Goal: Find specific page/section: Find specific page/section

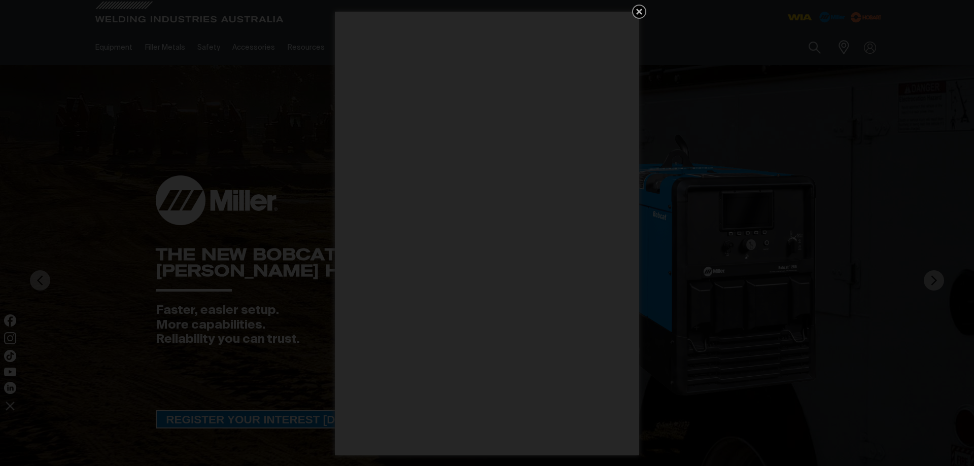
click at [844, 47] on div "Get 5 WIA Welding Guides Free!" at bounding box center [487, 233] width 974 height 466
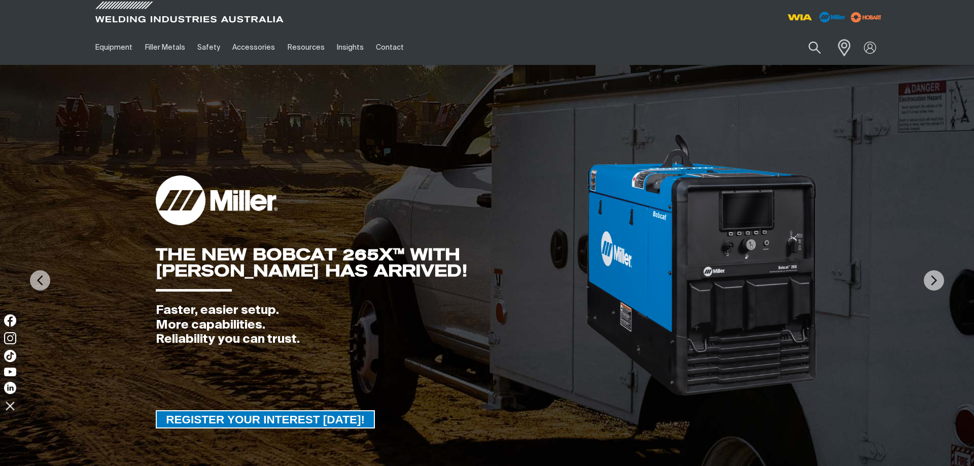
click at [845, 46] on span at bounding box center [842, 47] width 22 height 21
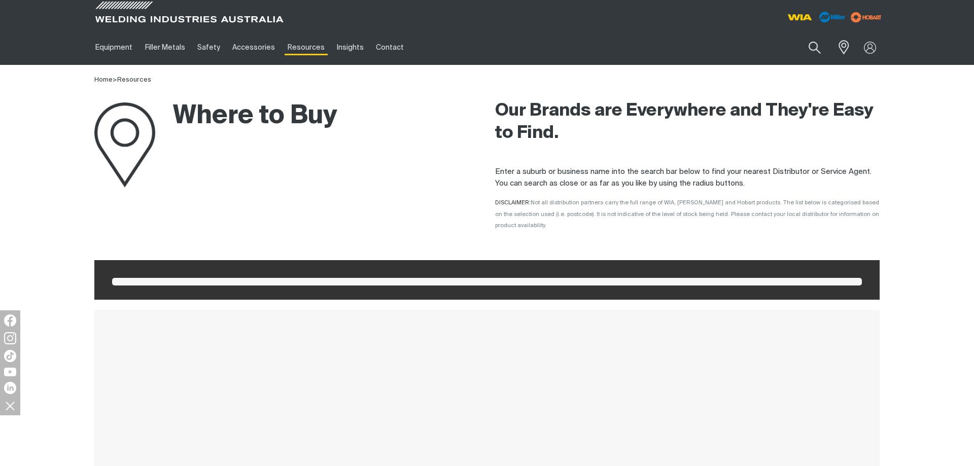
click at [299, 46] on link "Resources" at bounding box center [306, 47] width 49 height 35
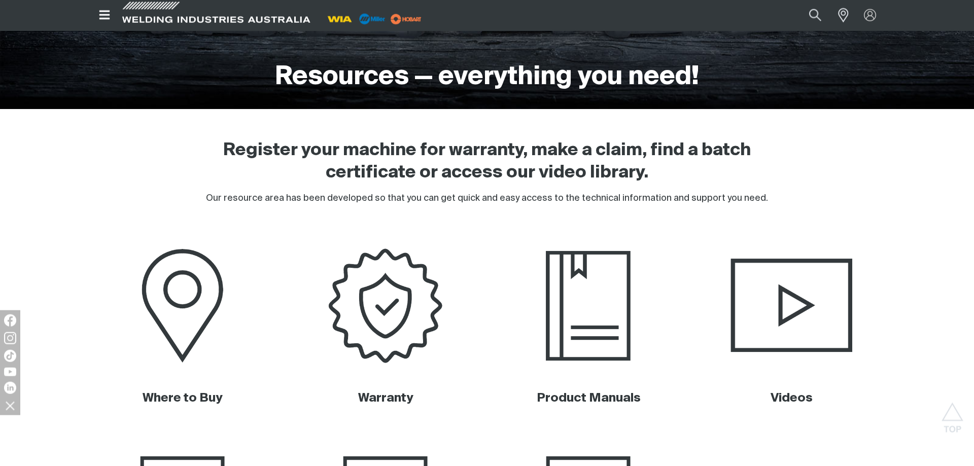
scroll to position [207, 0]
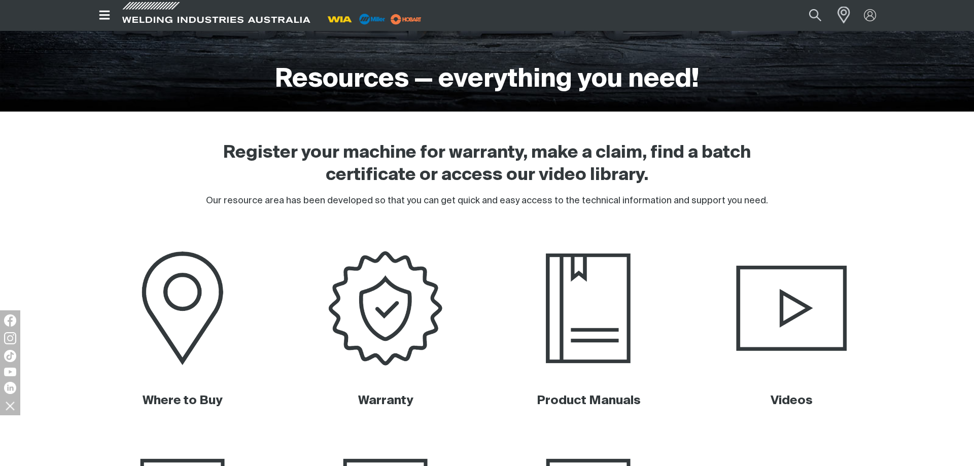
click at [843, 15] on span at bounding box center [841, 15] width 22 height 20
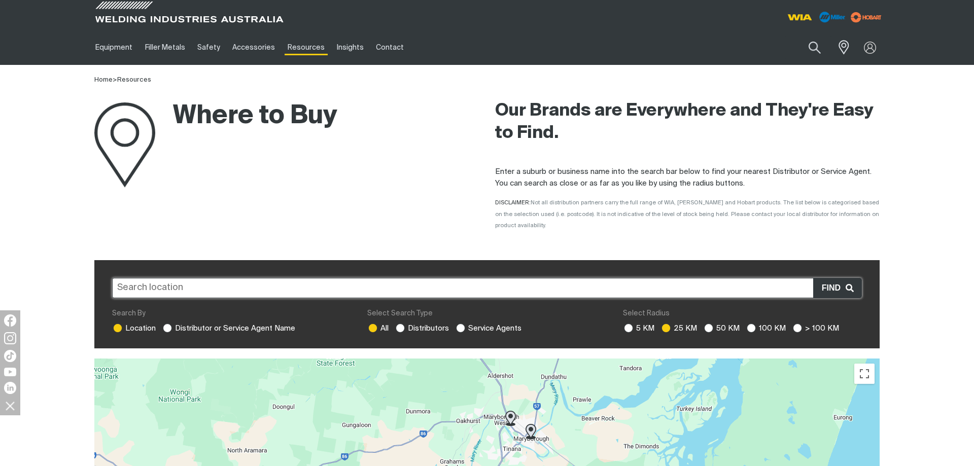
scroll to position [104, 0]
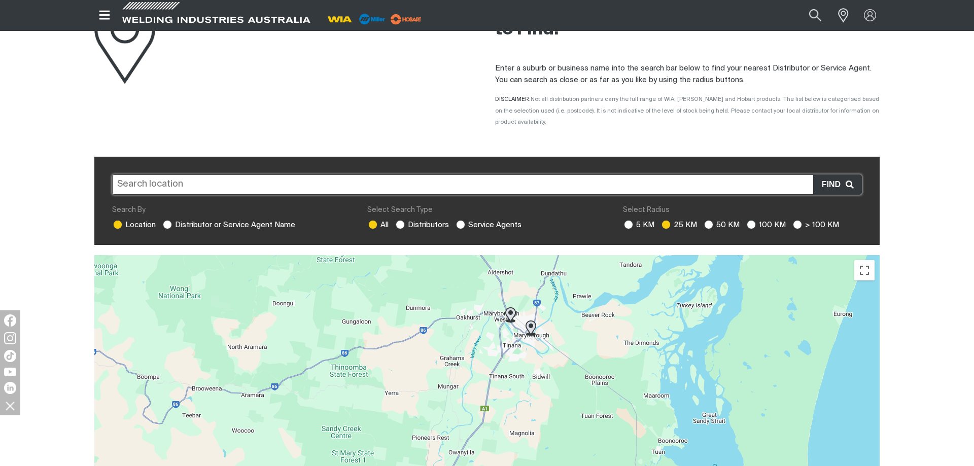
click at [492, 179] on input "text" at bounding box center [487, 185] width 750 height 20
click at [213, 175] on input "kalgoorlie" at bounding box center [487, 185] width 750 height 20
type input "kalgoorlie"
click at [825, 178] on span "Find" at bounding box center [834, 184] width 24 height 13
click at [276, 175] on input "text" at bounding box center [487, 185] width 750 height 20
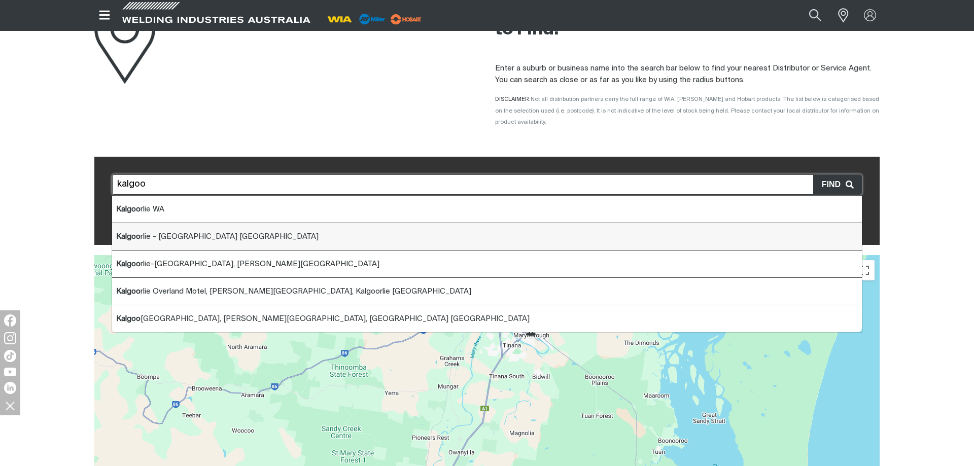
click at [188, 233] on span "Kalgoo rlie - [GEOGRAPHIC_DATA] [GEOGRAPHIC_DATA]" at bounding box center [217, 237] width 202 height 8
type input "Kalgoorlie - [GEOGRAPHIC_DATA] [GEOGRAPHIC_DATA]"
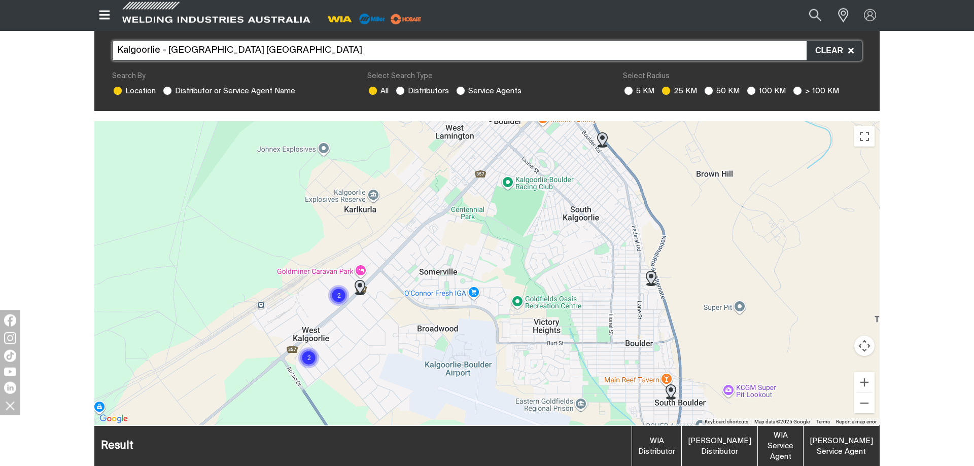
scroll to position [259, 0]
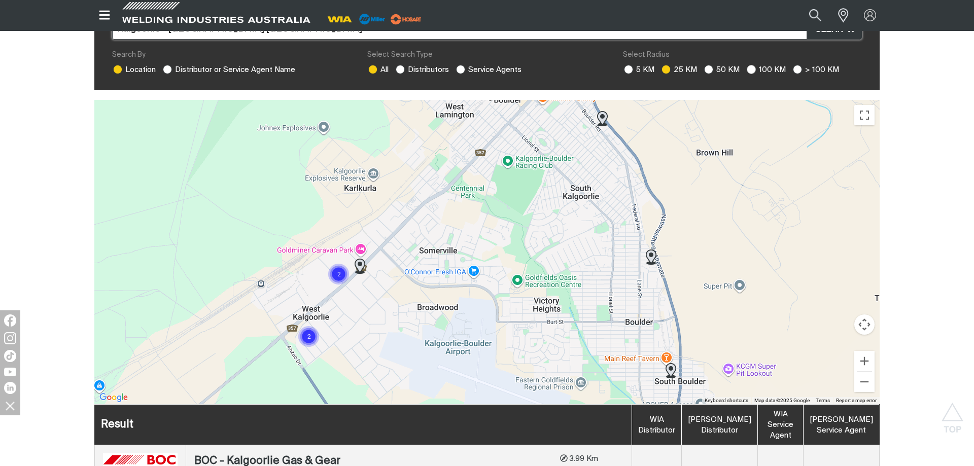
click at [751, 65] on ins at bounding box center [751, 69] width 9 height 9
click at [751, 65] on input "100 KM" at bounding box center [750, 68] width 7 height 7
radio input "true"
click at [465, 65] on ins at bounding box center [460, 69] width 9 height 9
click at [463, 65] on input "Service Agents" at bounding box center [459, 68] width 7 height 7
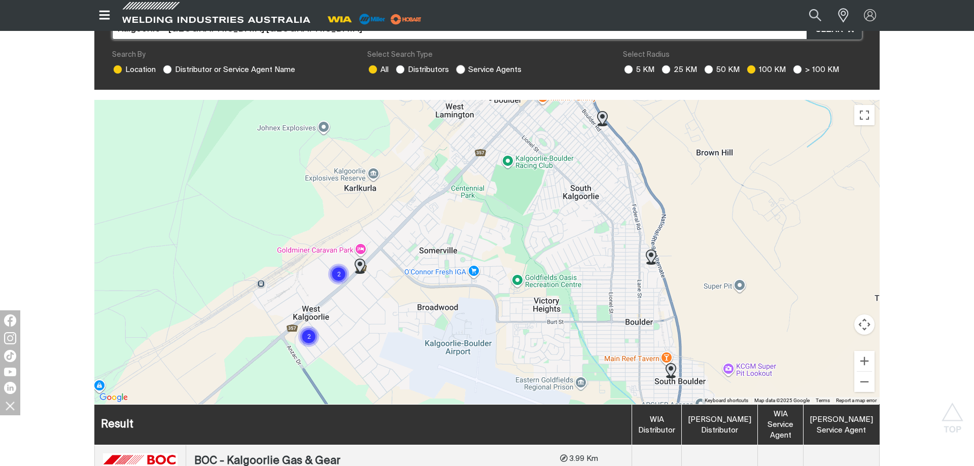
radio input "true"
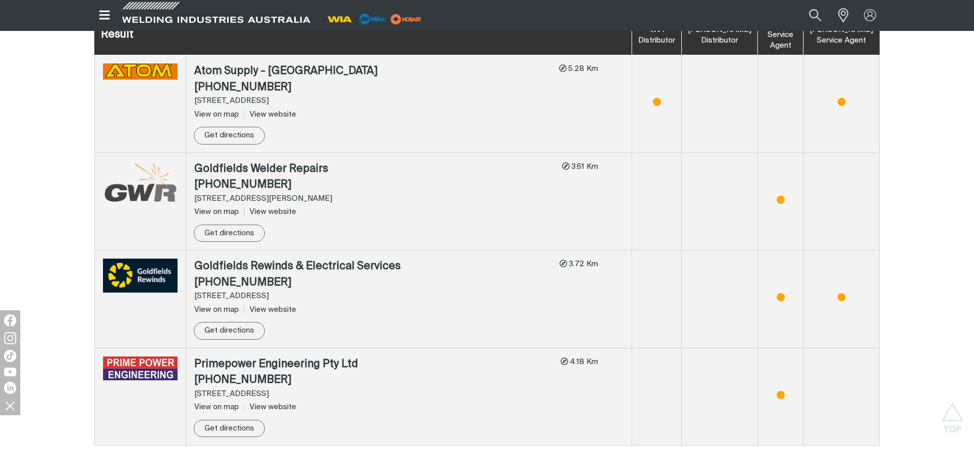
scroll to position [621, 0]
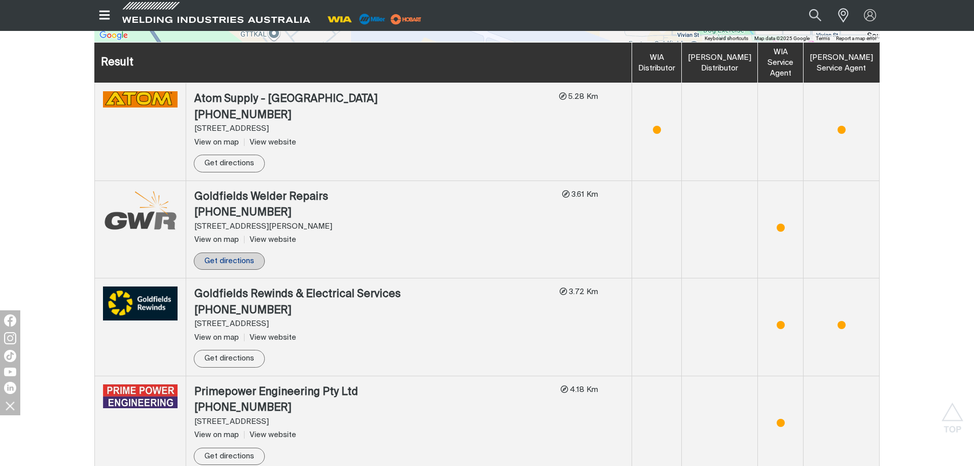
click at [241, 253] on link "Get directions" at bounding box center [229, 262] width 71 height 18
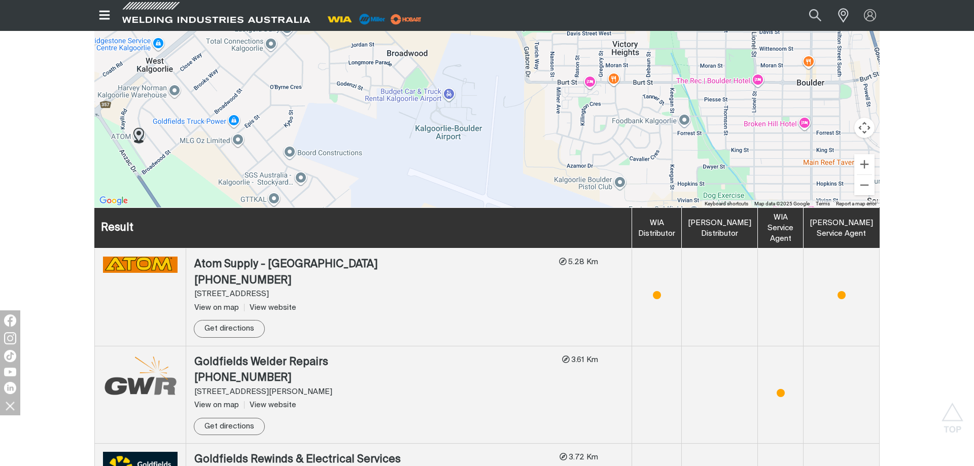
scroll to position [207, 0]
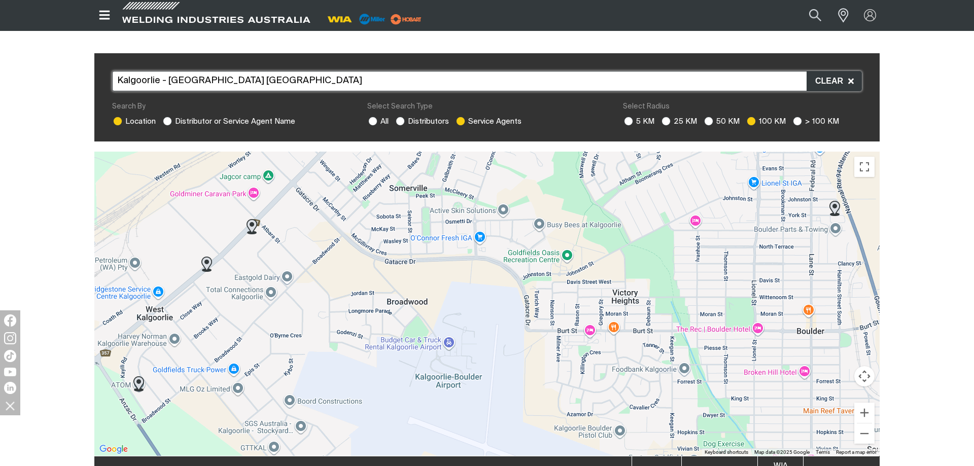
click at [206, 257] on img at bounding box center [206, 264] width 11 height 15
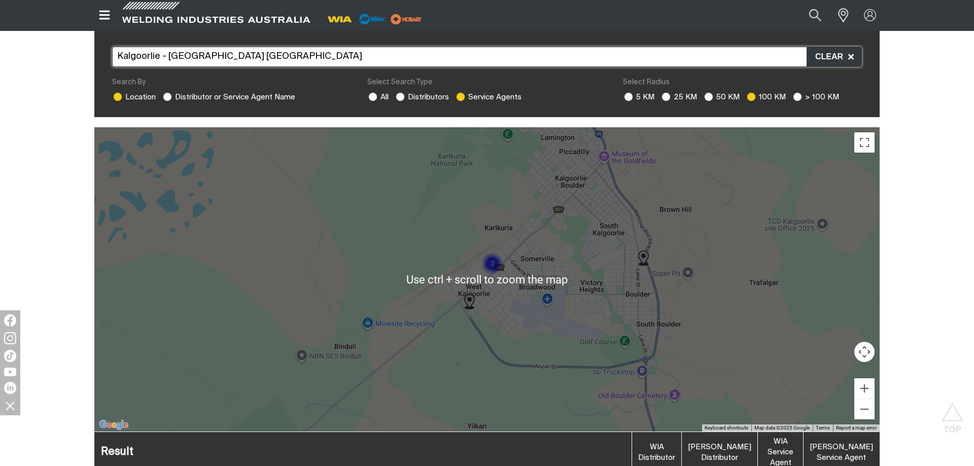
scroll to position [204, 0]
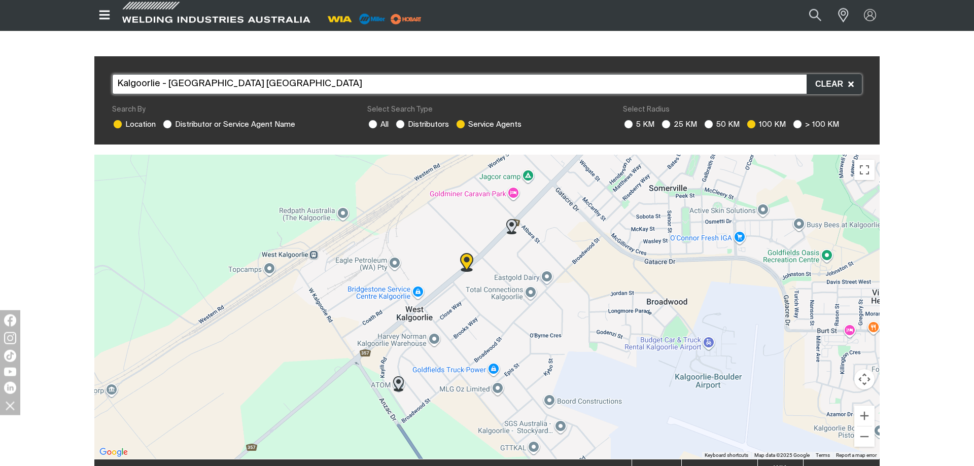
drag, startPoint x: 550, startPoint y: 305, endPoint x: 563, endPoint y: 246, distance: 60.7
click at [563, 246] on div "To navigate, press the arrow keys." at bounding box center [486, 307] width 785 height 304
click at [513, 219] on img at bounding box center [511, 226] width 11 height 15
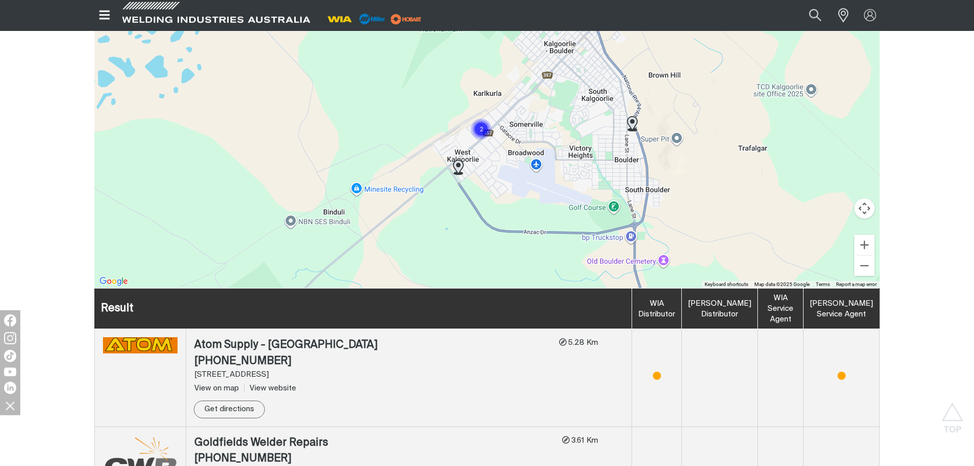
scroll to position [314, 0]
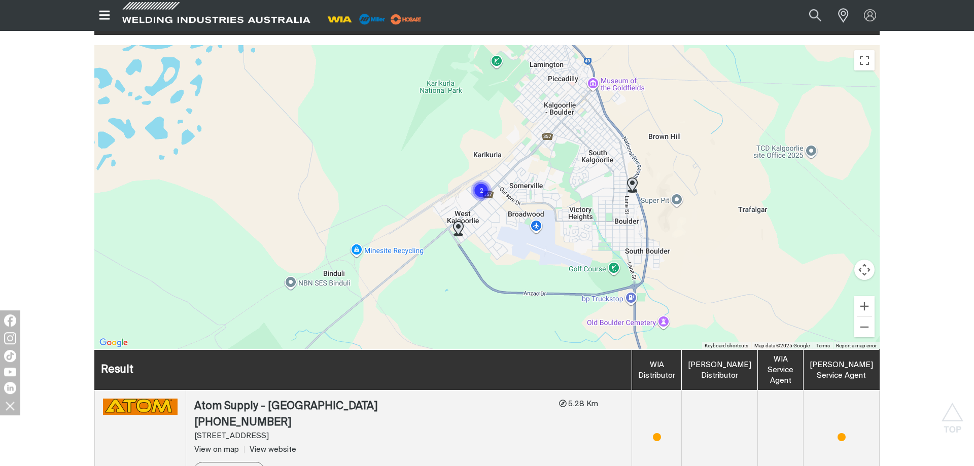
click at [632, 178] on img at bounding box center [632, 185] width 11 height 15
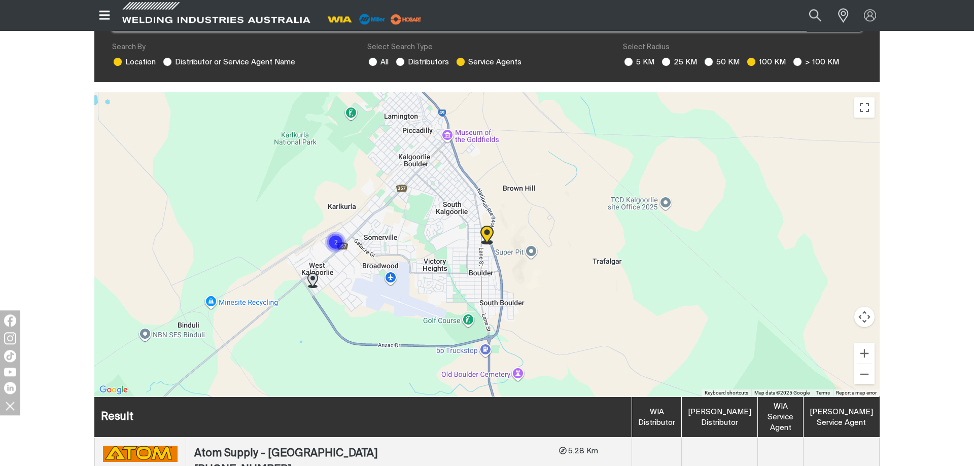
scroll to position [267, 0]
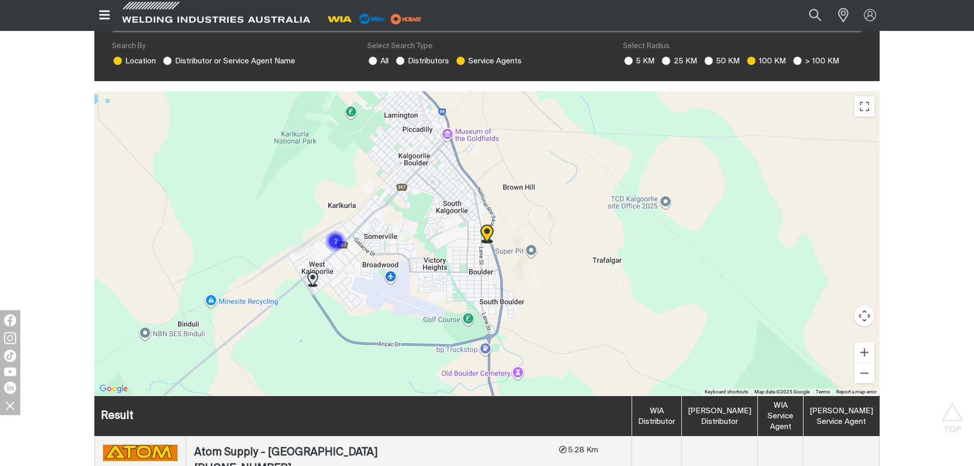
click at [340, 233] on img "Cluster of 2 markers" at bounding box center [335, 241] width 23 height 23
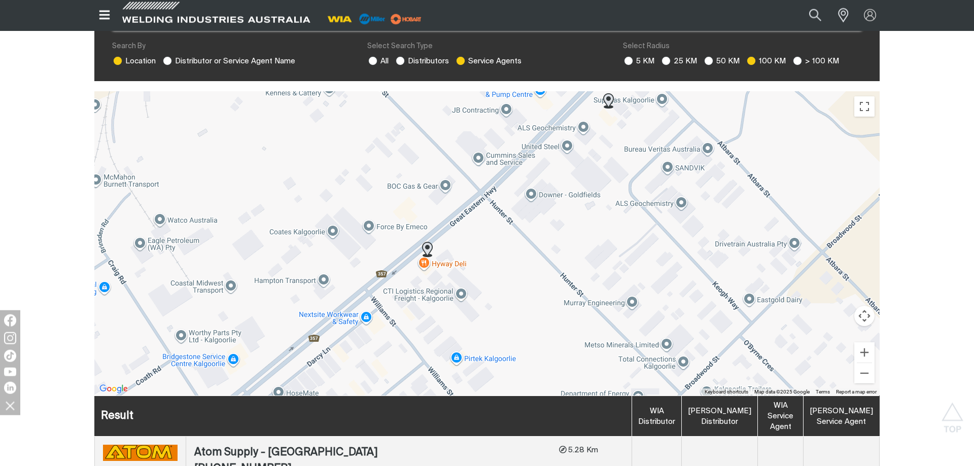
drag, startPoint x: 460, startPoint y: 249, endPoint x: 492, endPoint y: 187, distance: 69.9
click at [492, 187] on div "To navigate, press the arrow keys." at bounding box center [486, 243] width 785 height 304
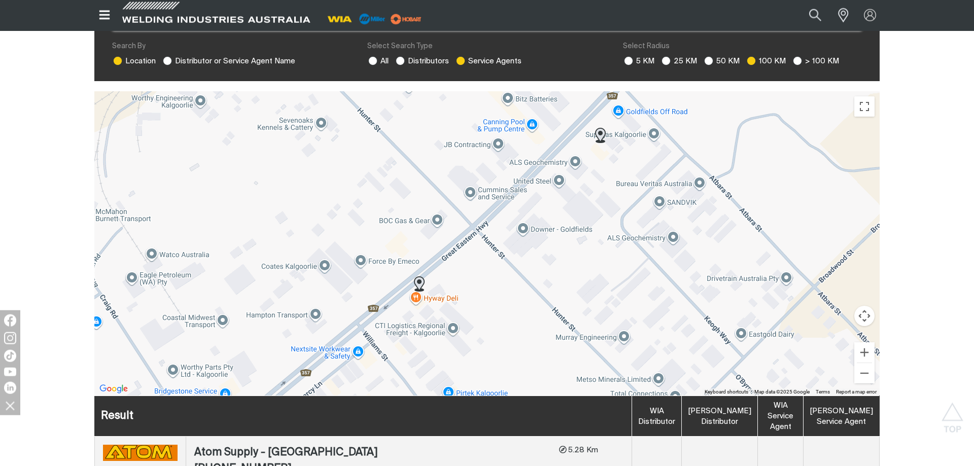
drag, startPoint x: 595, startPoint y: 124, endPoint x: 587, endPoint y: 161, distance: 37.9
click at [587, 161] on div "To navigate, press the arrow keys." at bounding box center [486, 243] width 785 height 304
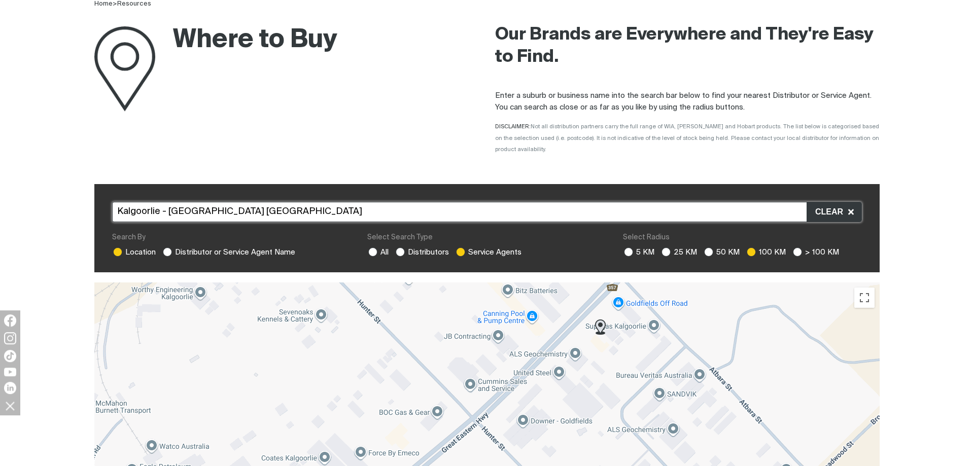
scroll to position [60, 0]
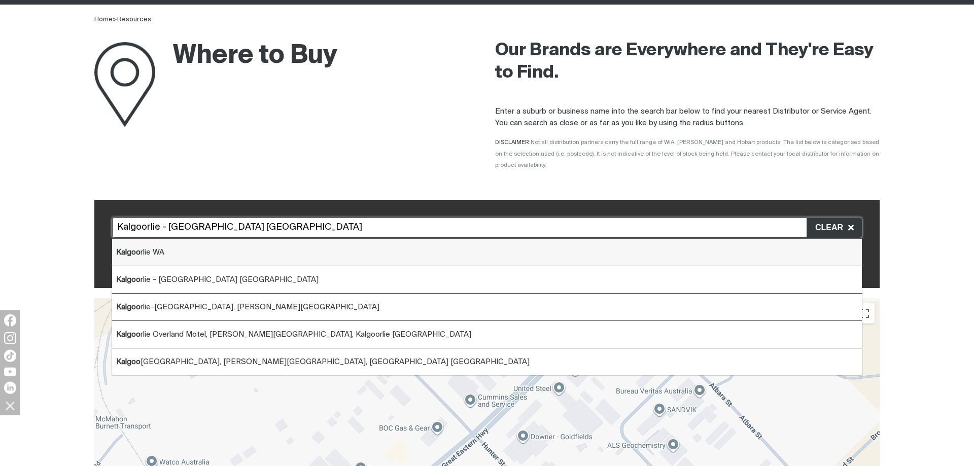
drag, startPoint x: 234, startPoint y: 217, endPoint x: 116, endPoint y: 228, distance: 119.3
click at [120, 230] on input "Kalgoorlie - [GEOGRAPHIC_DATA] [GEOGRAPHIC_DATA]" at bounding box center [487, 228] width 750 height 20
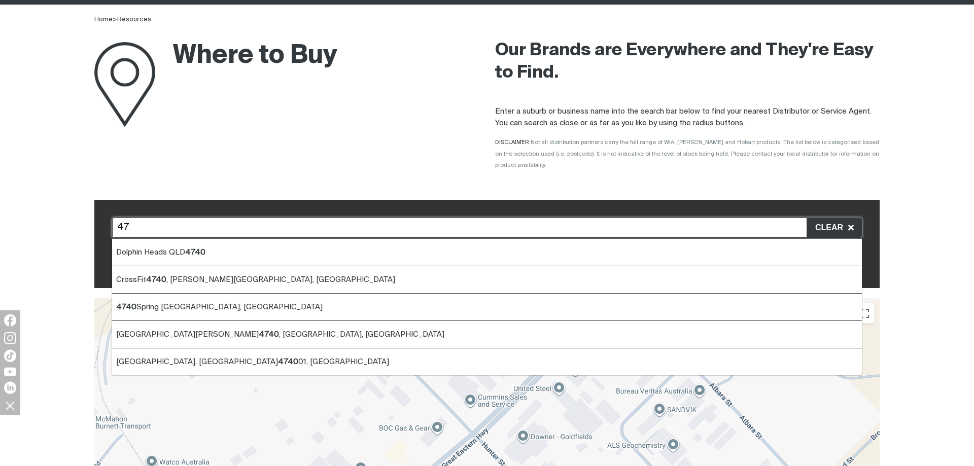
type input "4"
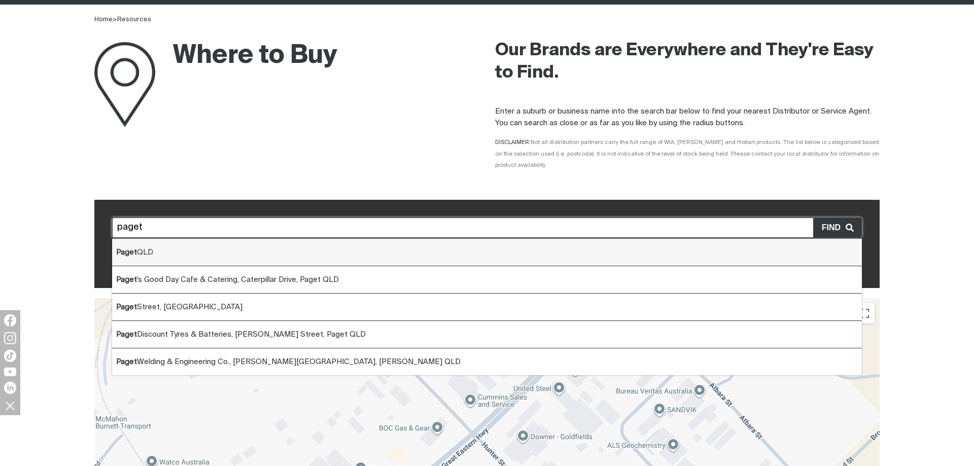
click at [147, 239] on li "Paget QLD" at bounding box center [487, 252] width 750 height 27
type input "Paget QLD"
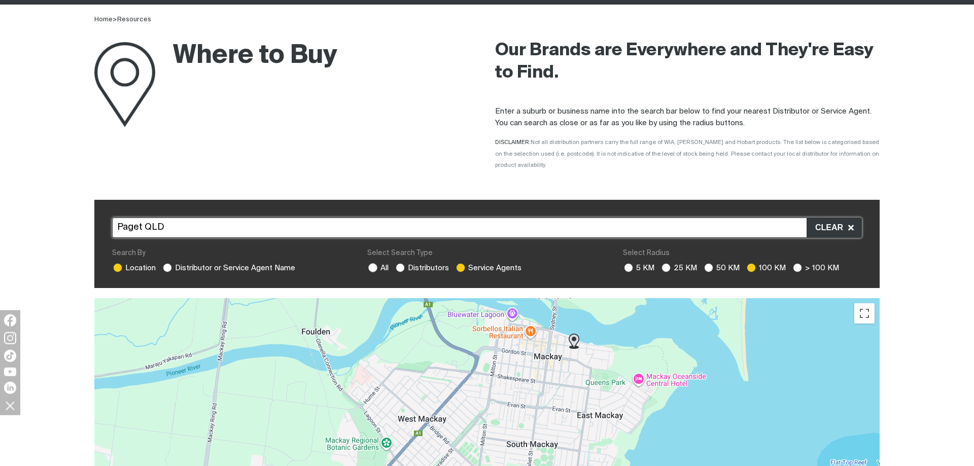
click at [372, 263] on ins at bounding box center [372, 267] width 9 height 9
click at [372, 263] on input "All" at bounding box center [371, 266] width 7 height 7
radio input "true"
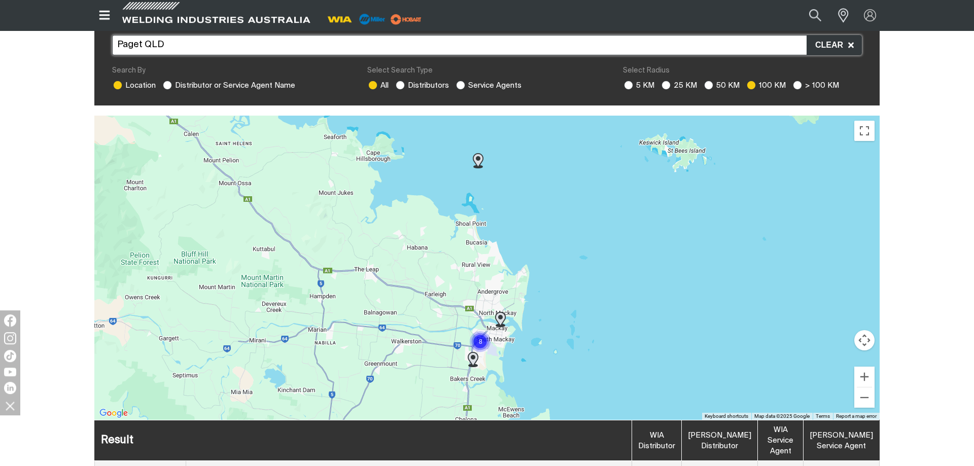
scroll to position [267, 0]
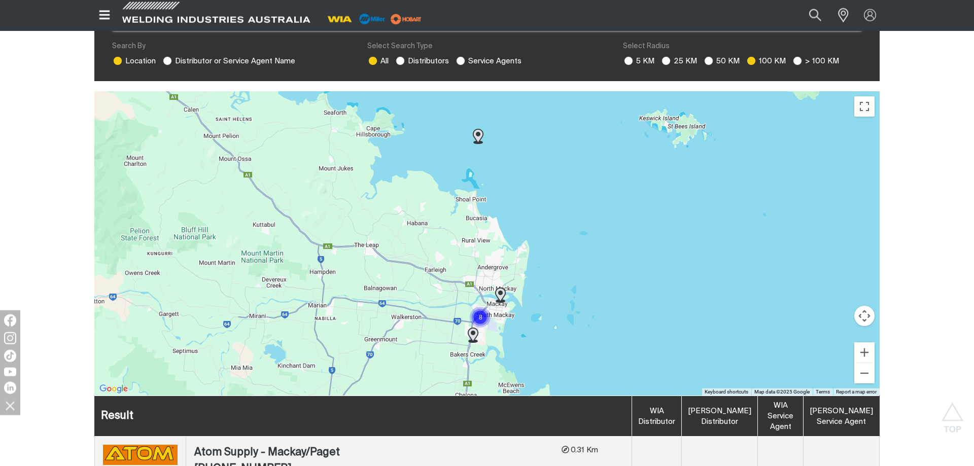
click at [478, 129] on img at bounding box center [478, 136] width 11 height 15
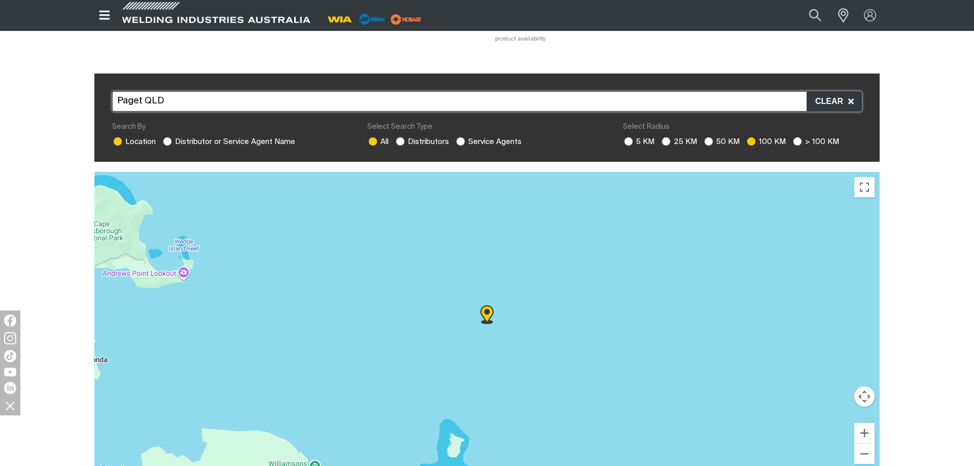
scroll to position [342, 0]
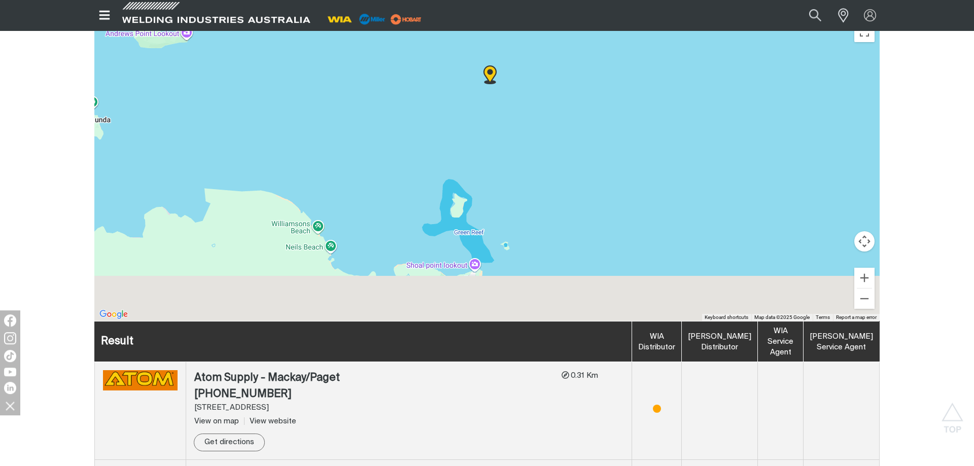
drag, startPoint x: 538, startPoint y: 181, endPoint x: 542, endPoint y: 105, distance: 75.7
click at [542, 104] on div "To navigate, press the arrow keys." at bounding box center [486, 169] width 785 height 304
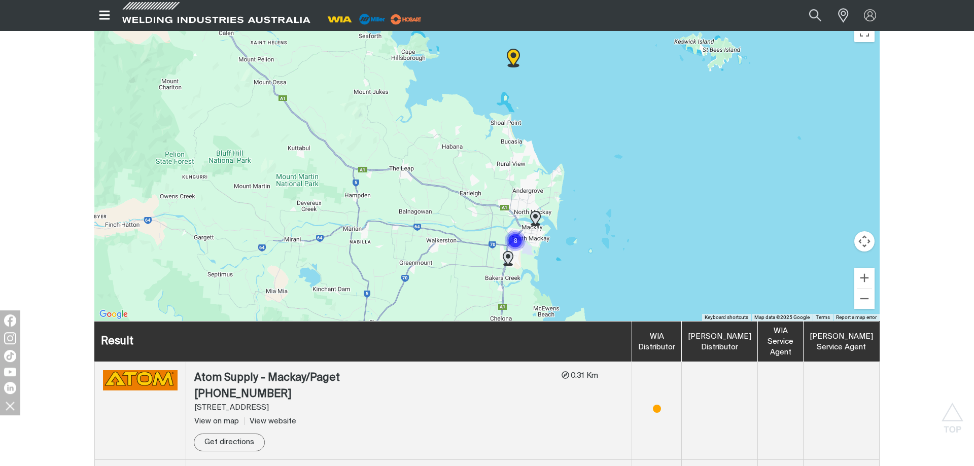
drag, startPoint x: 572, startPoint y: 202, endPoint x: 543, endPoint y: 118, distance: 89.2
click at [543, 118] on div "To navigate, press the arrow keys." at bounding box center [486, 169] width 785 height 304
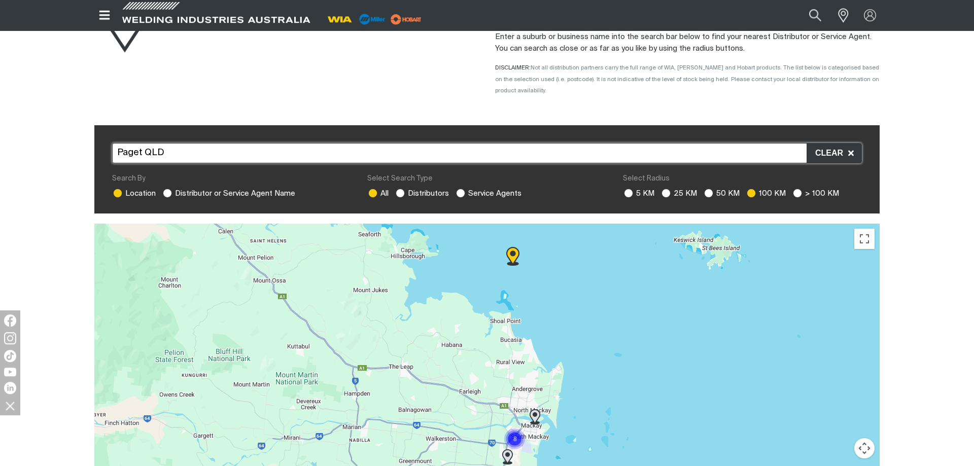
scroll to position [0, 0]
